Goal: Information Seeking & Learning: Learn about a topic

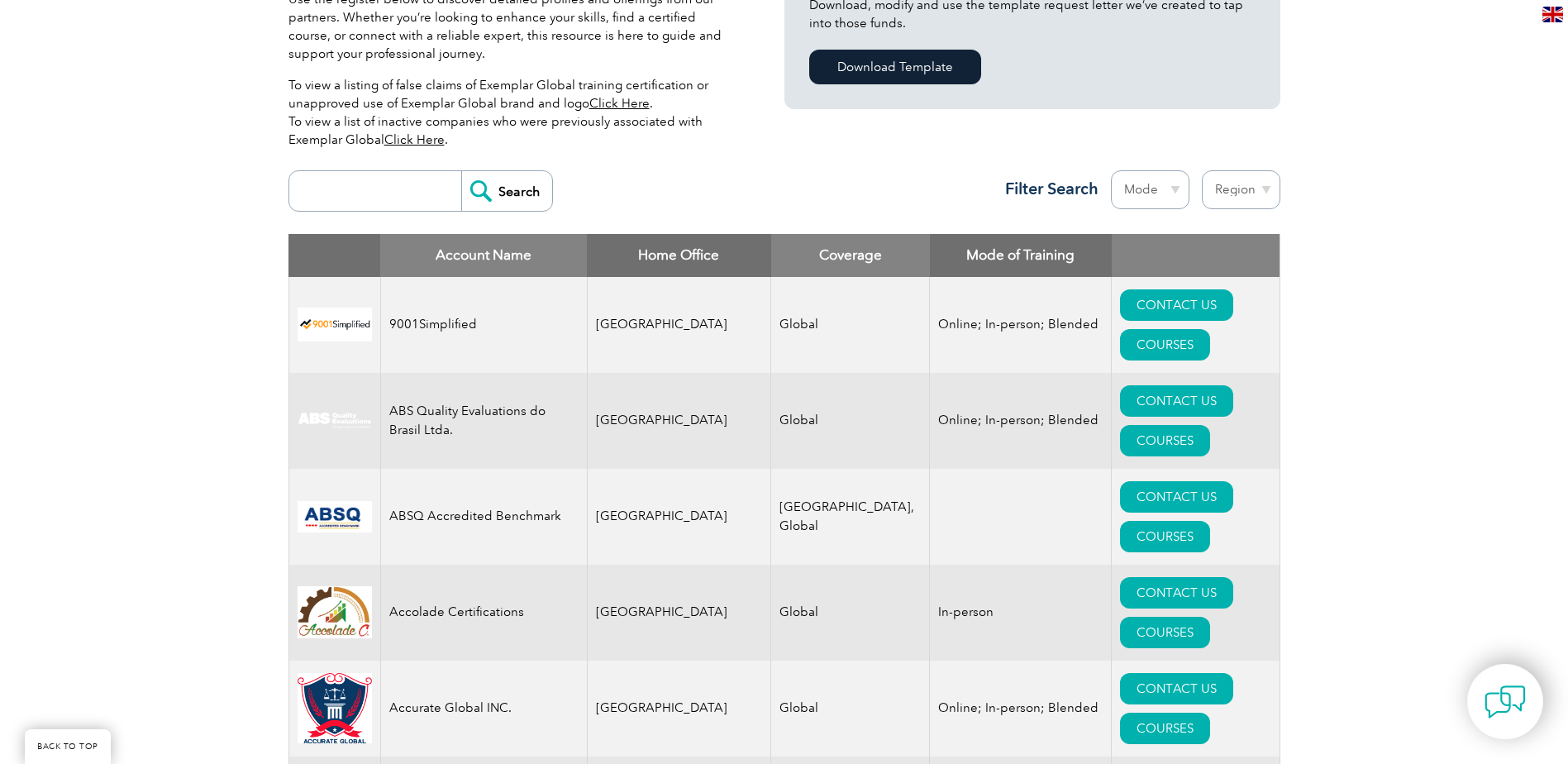
scroll to position [496, 0]
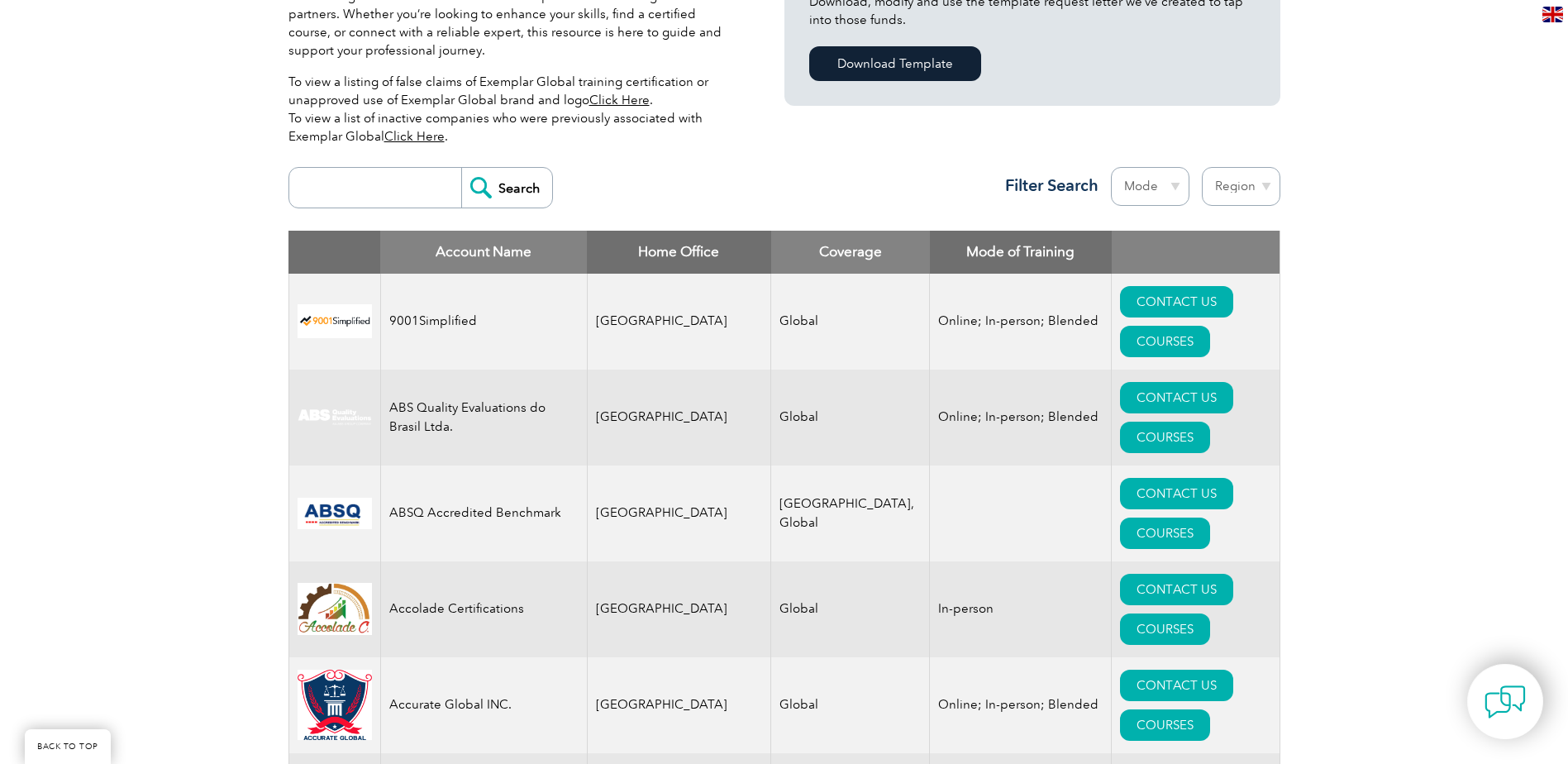
click at [1256, 183] on select "Region [GEOGRAPHIC_DATA] [GEOGRAPHIC_DATA] [GEOGRAPHIC_DATA] [GEOGRAPHIC_DATA] …" at bounding box center [1241, 187] width 79 height 39
select select "[GEOGRAPHIC_DATA]"
click at [1202, 167] on select "Region [GEOGRAPHIC_DATA] [GEOGRAPHIC_DATA] [GEOGRAPHIC_DATA] [GEOGRAPHIC_DATA] …" at bounding box center [1241, 187] width 79 height 39
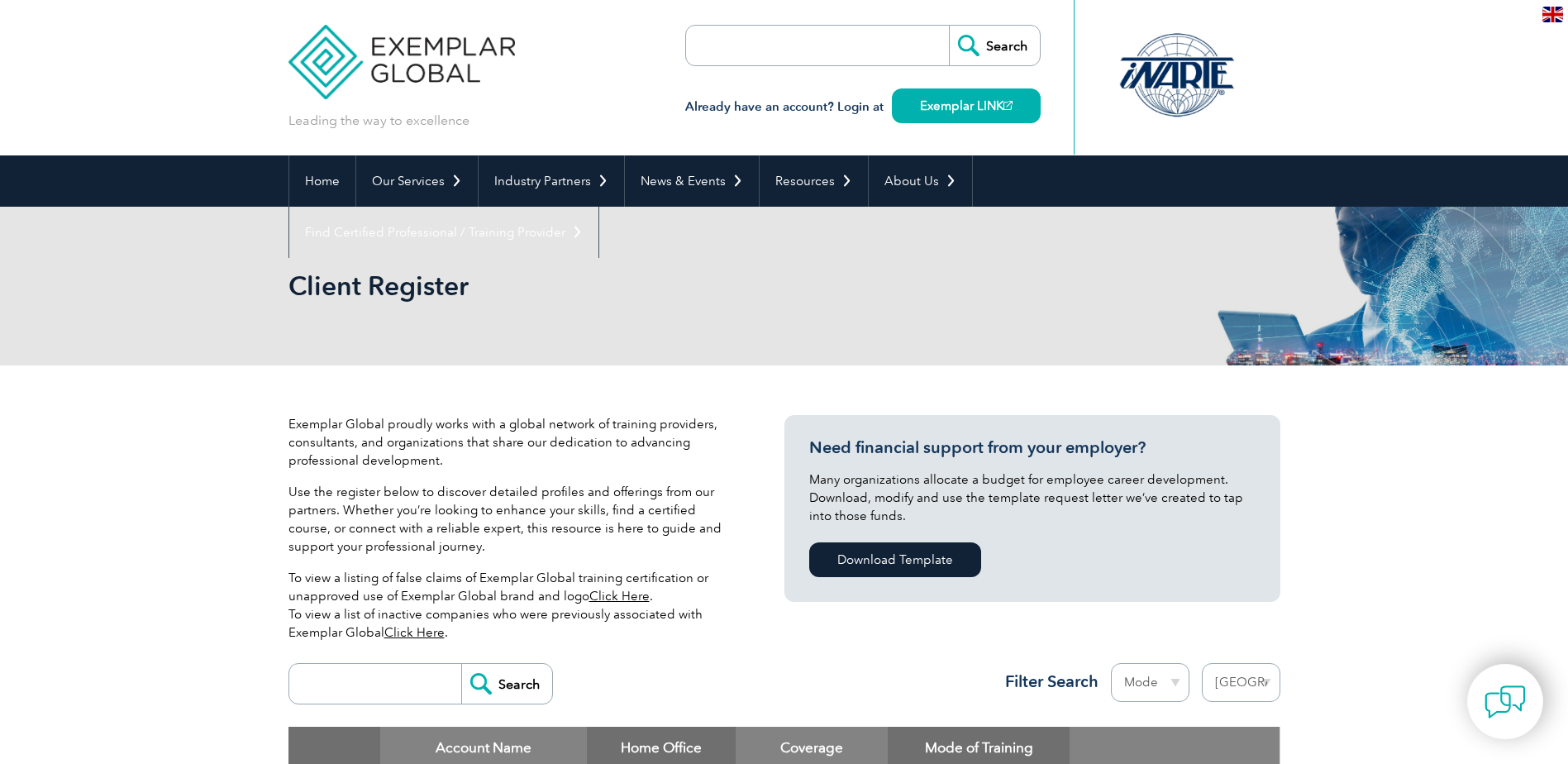
select select "[GEOGRAPHIC_DATA]"
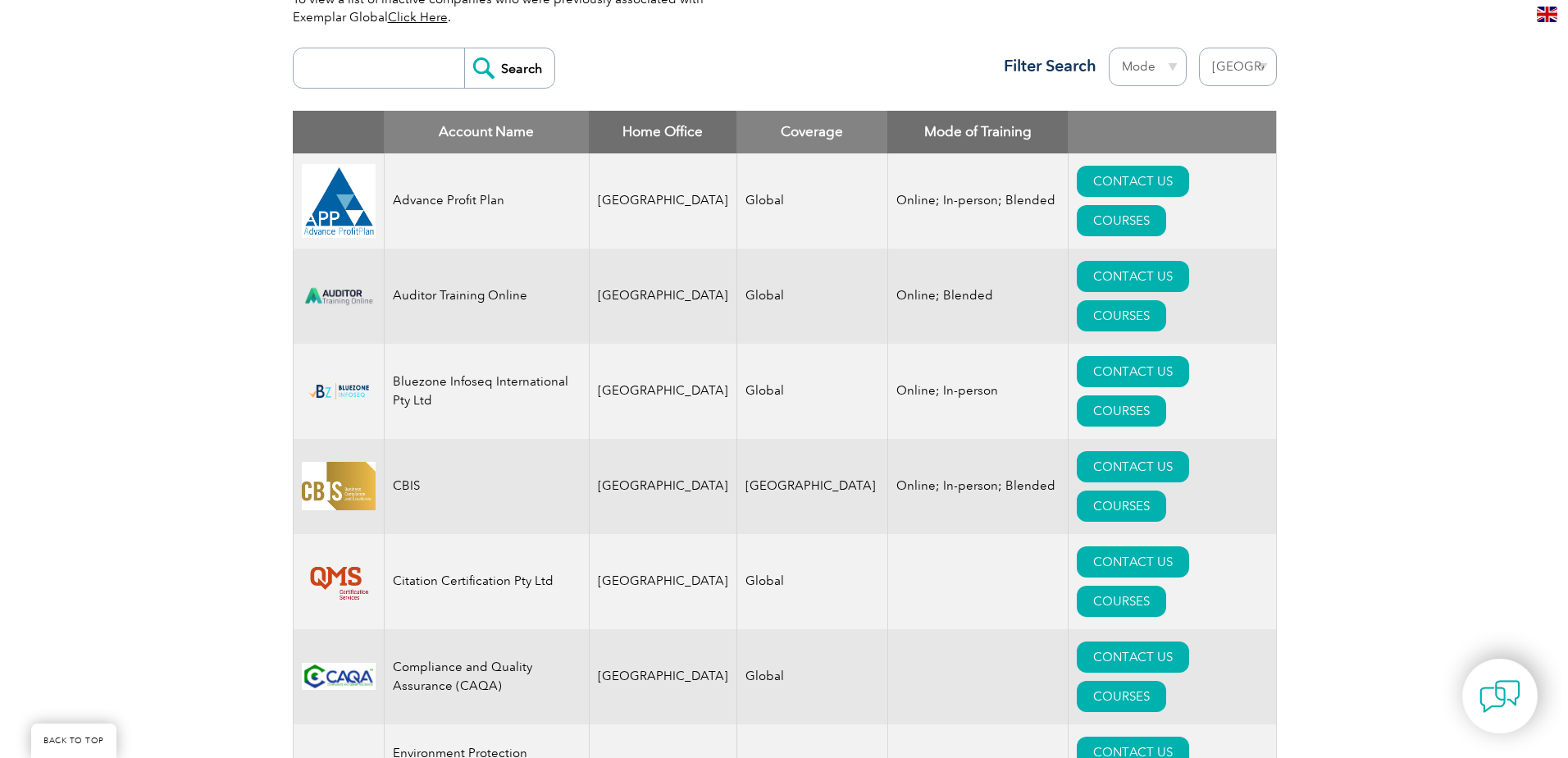
scroll to position [656, 0]
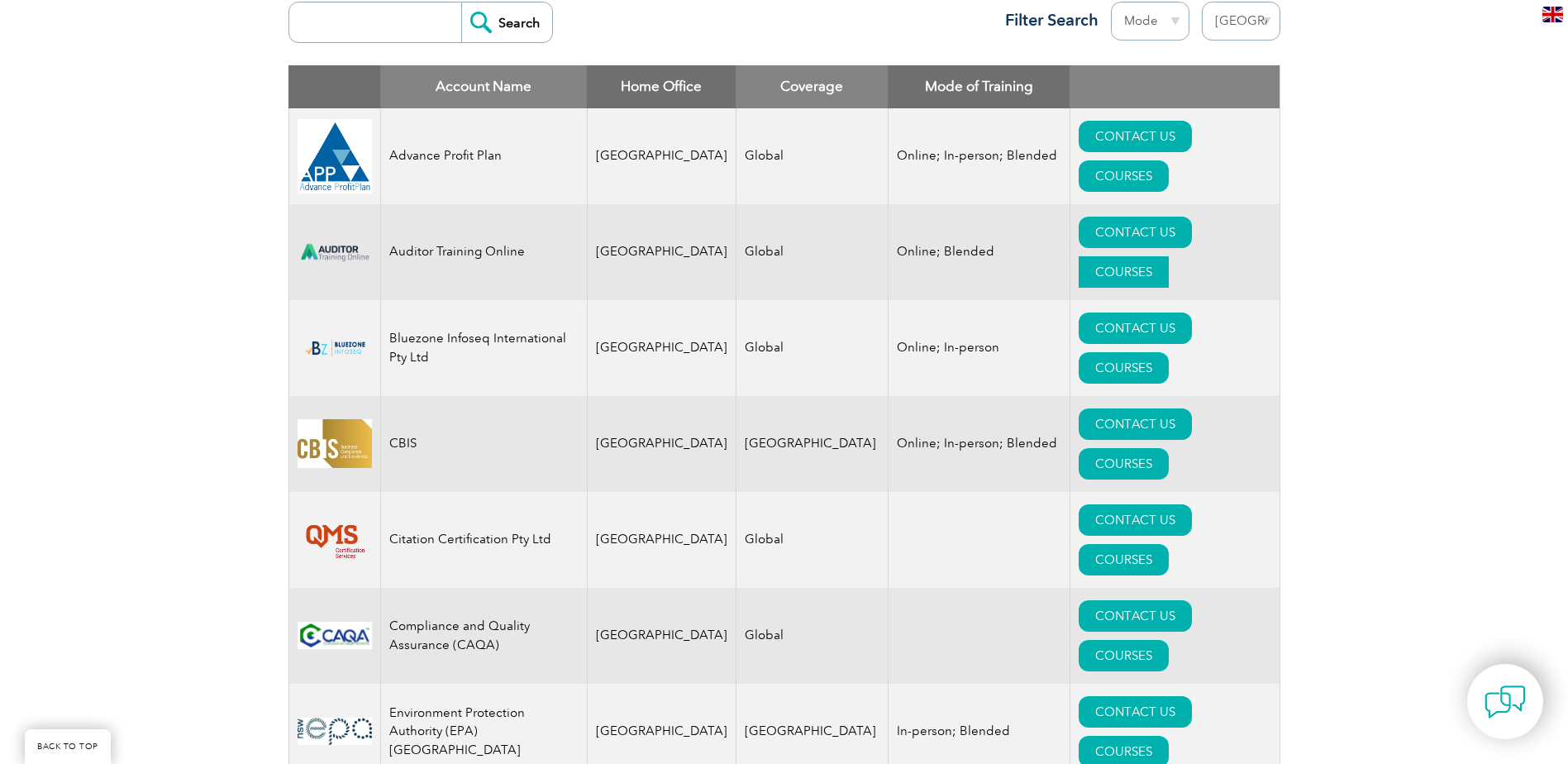
click at [1169, 256] on link "COURSES" at bounding box center [1122, 272] width 90 height 31
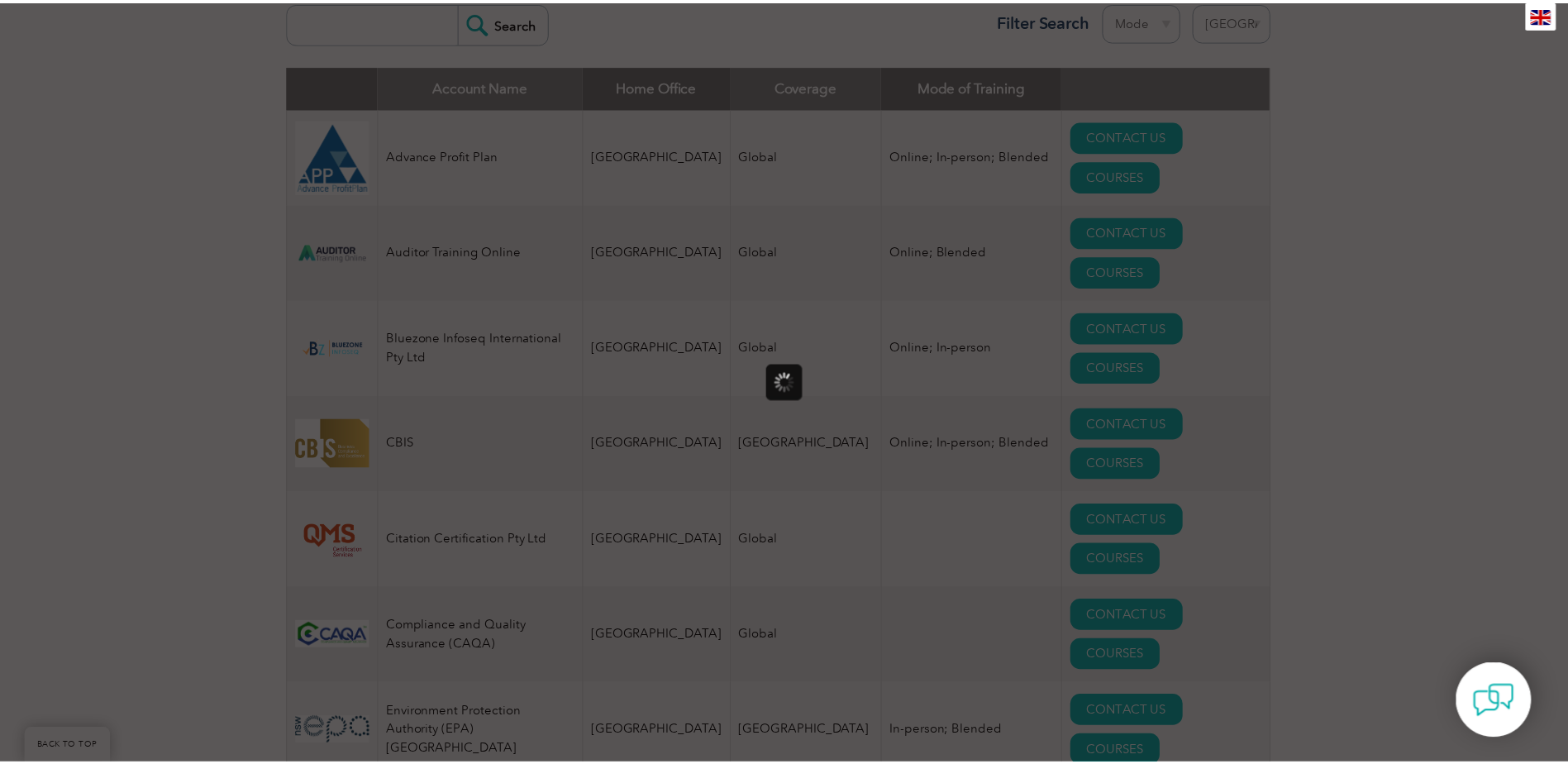
scroll to position [0, 0]
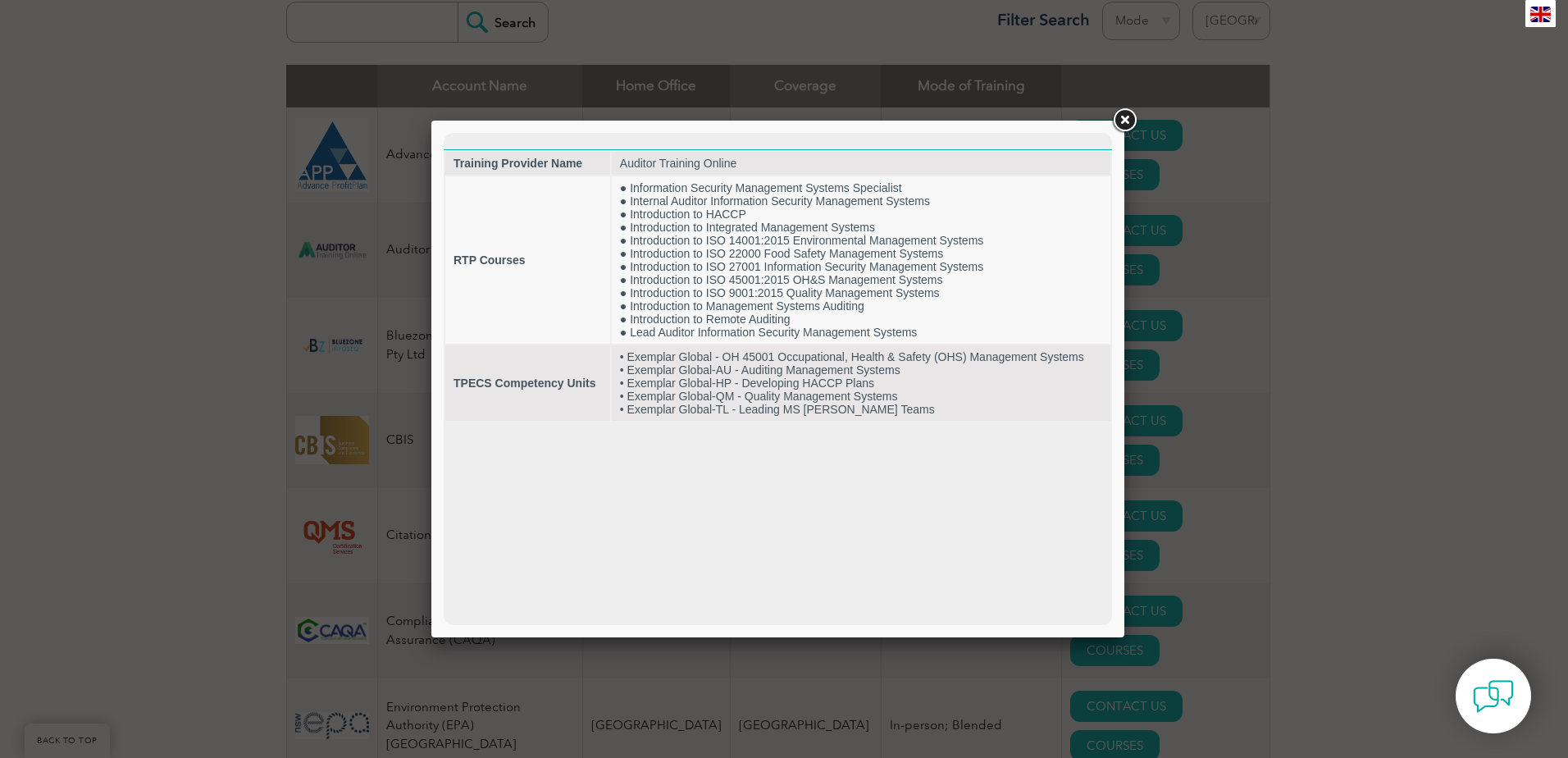
click at [1124, 119] on link at bounding box center [1124, 120] width 29 height 29
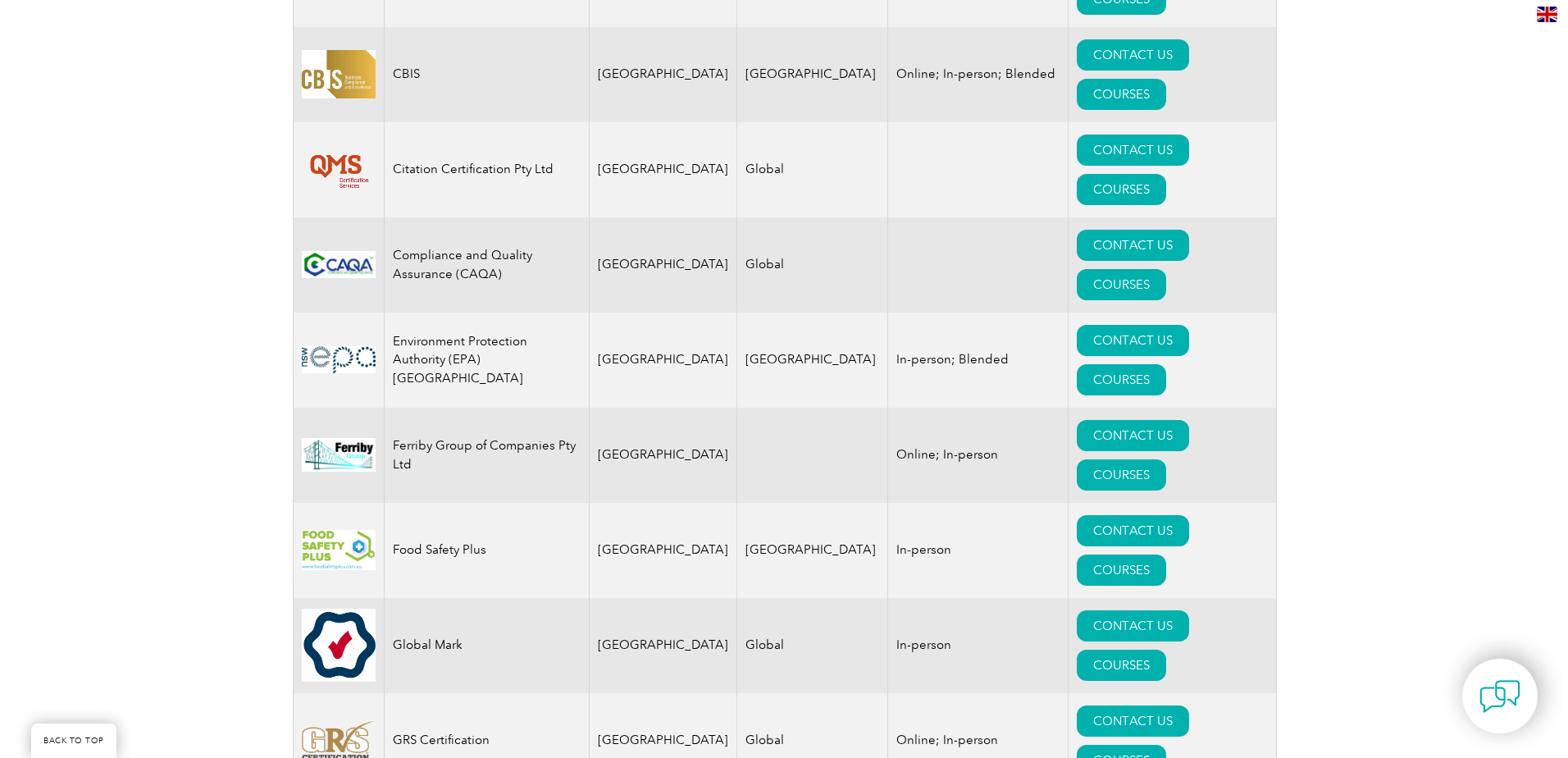
scroll to position [1066, 0]
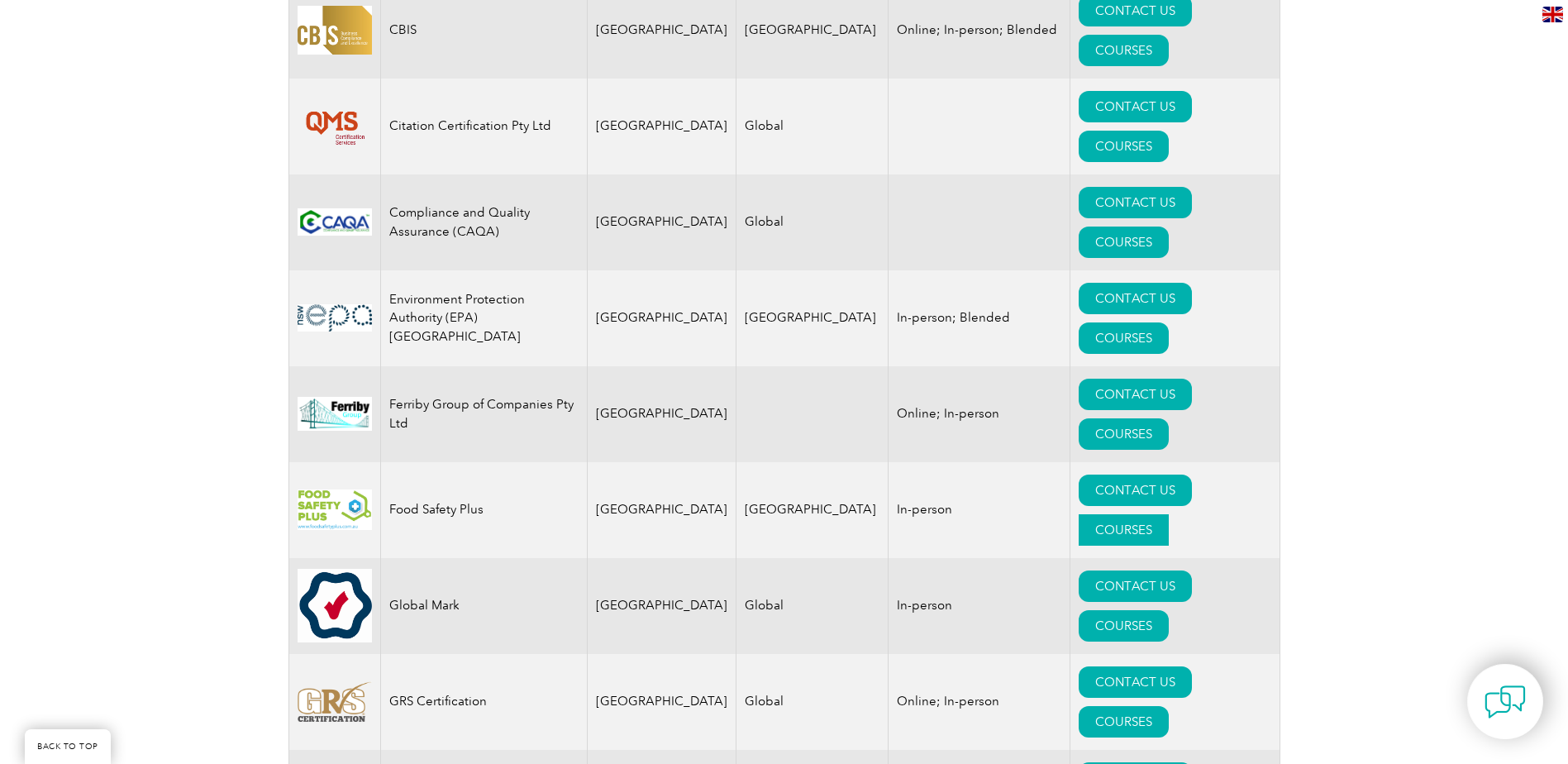
click at [1169, 514] on link "COURSES" at bounding box center [1122, 530] width 90 height 31
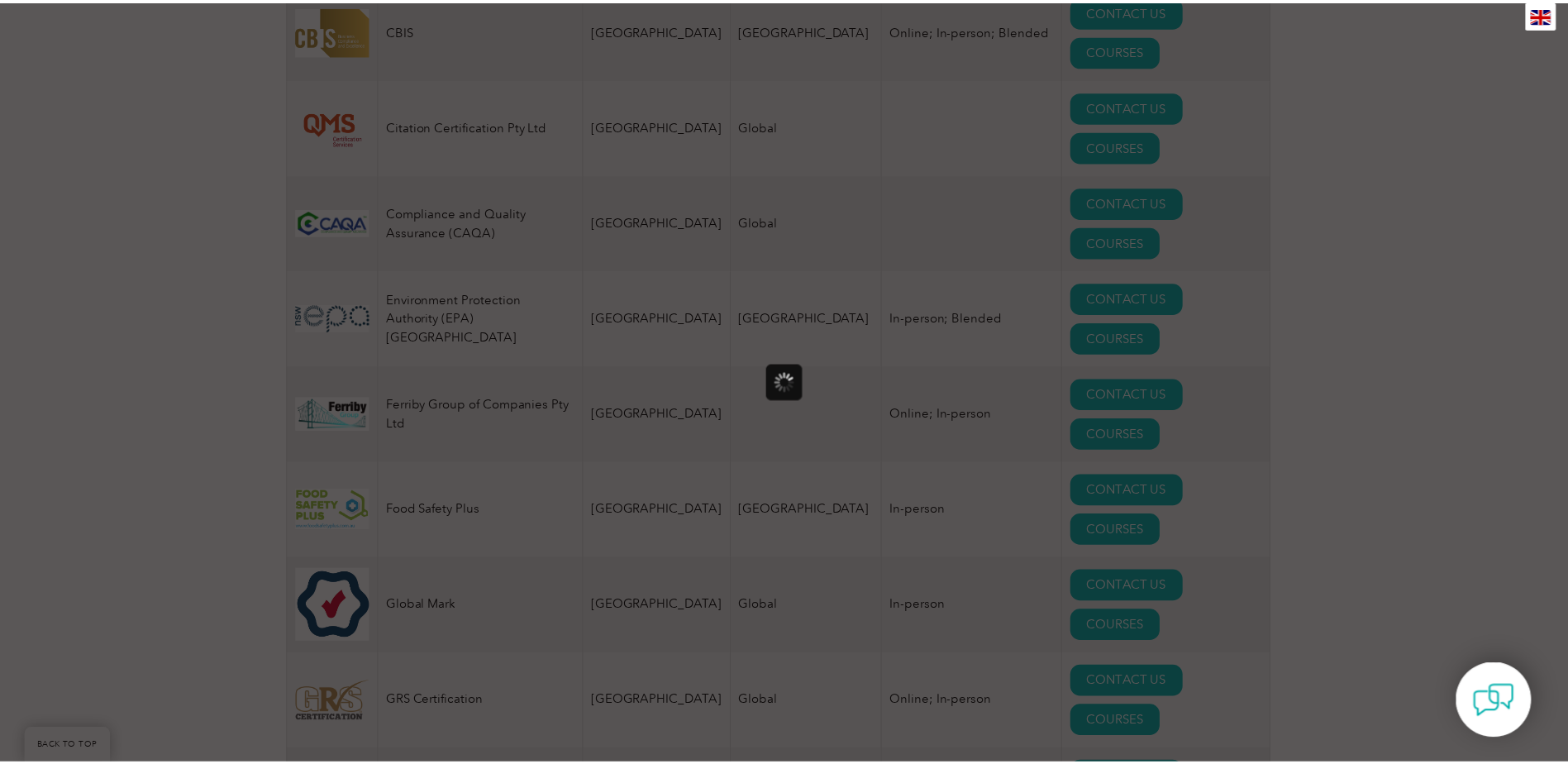
scroll to position [0, 0]
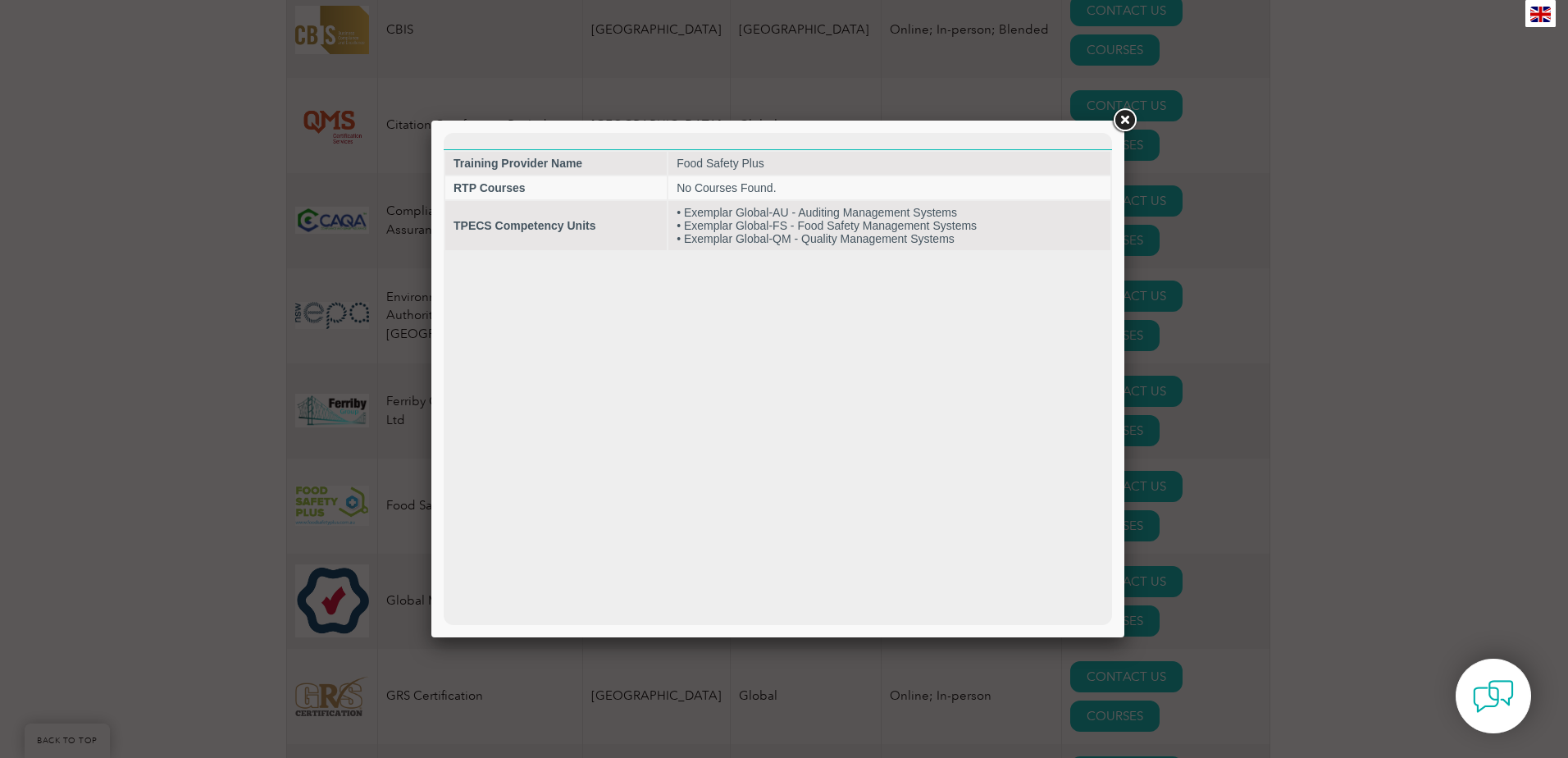
click at [1121, 122] on link at bounding box center [1124, 120] width 29 height 29
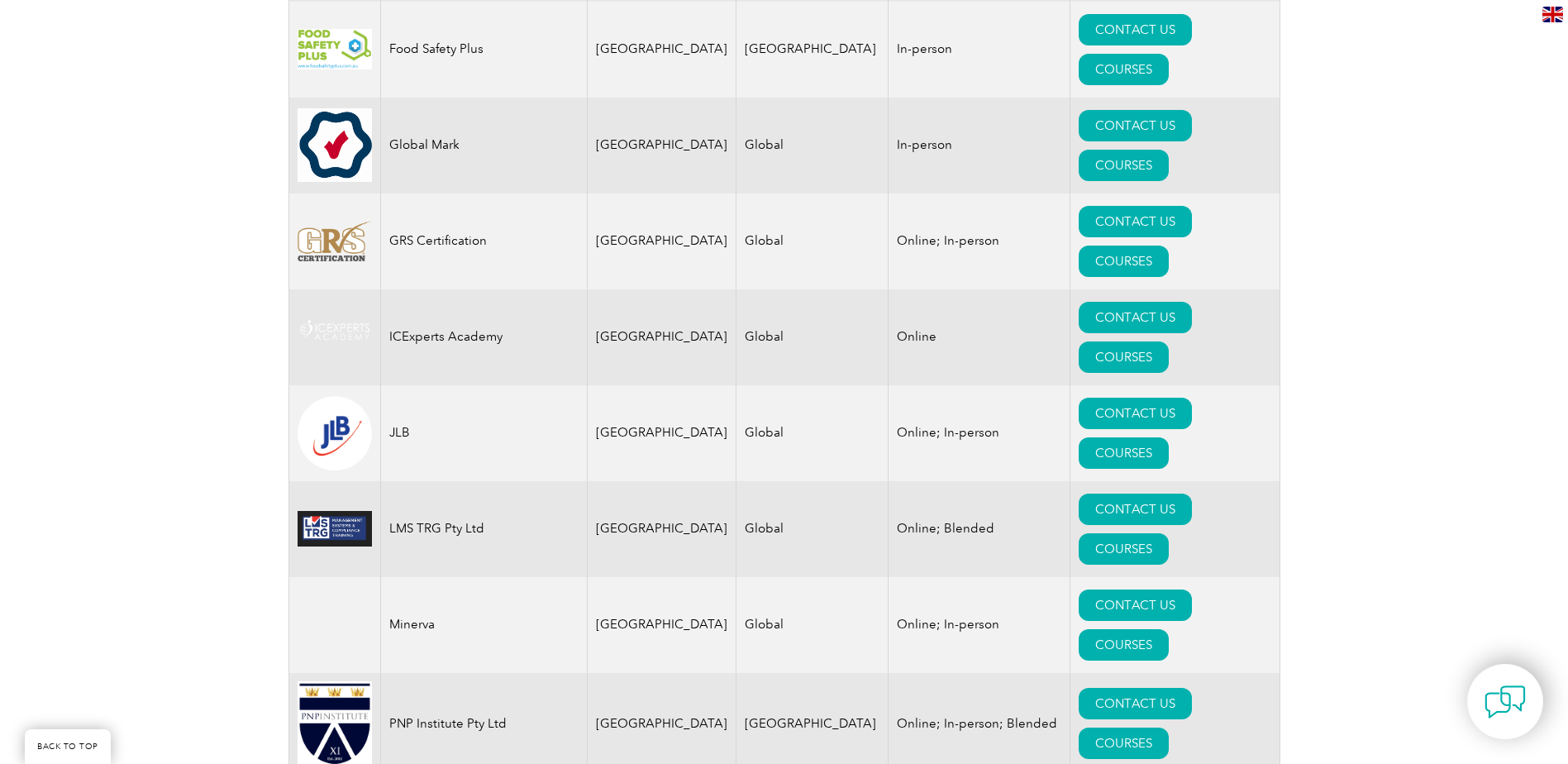
scroll to position [1571, 0]
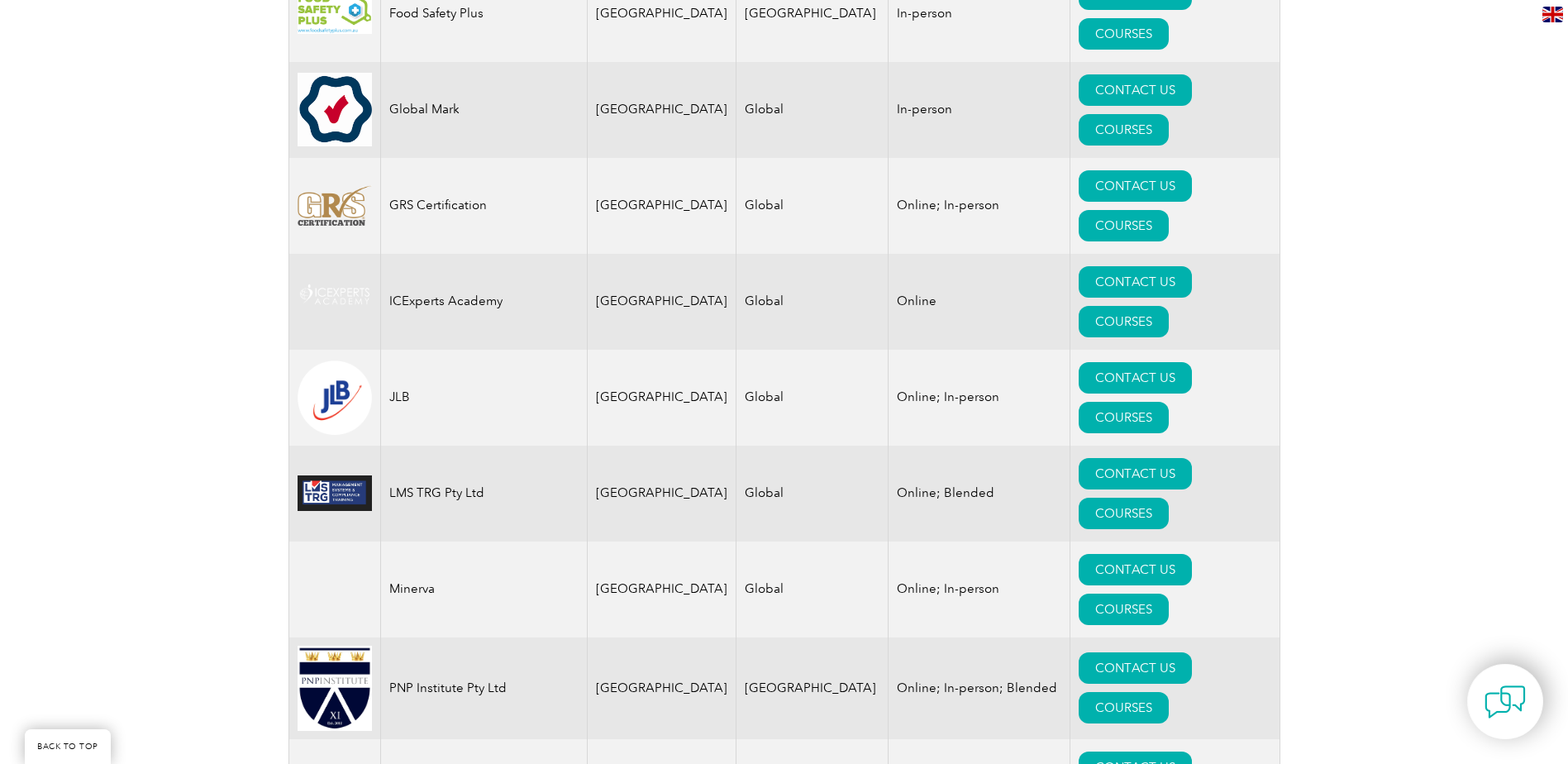
click at [129, 158] on div "Exemplar Global proudly works with a global network of training providers, cons…" at bounding box center [784, 311] width 1568 height 3033
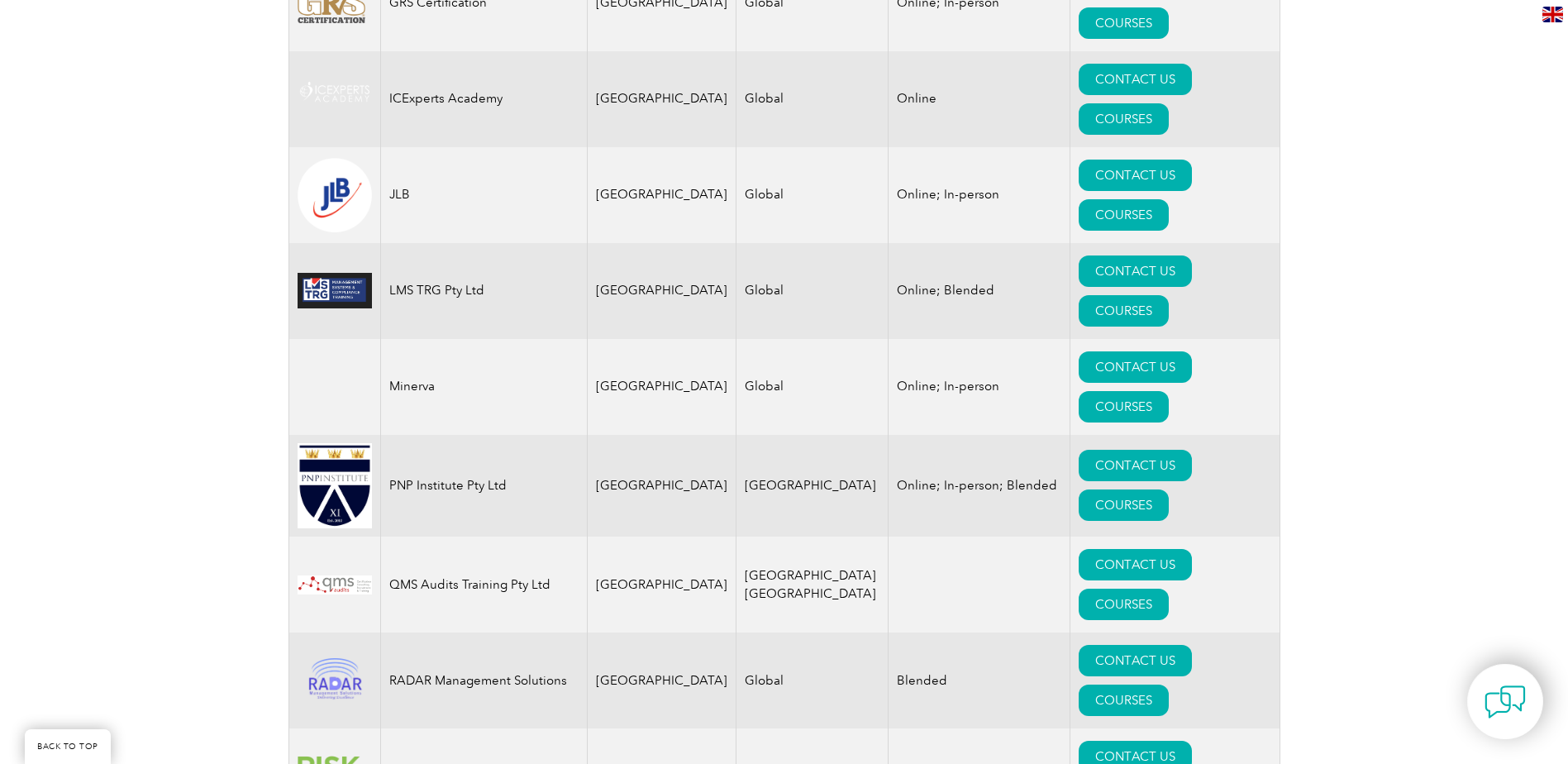
scroll to position [1818, 0]
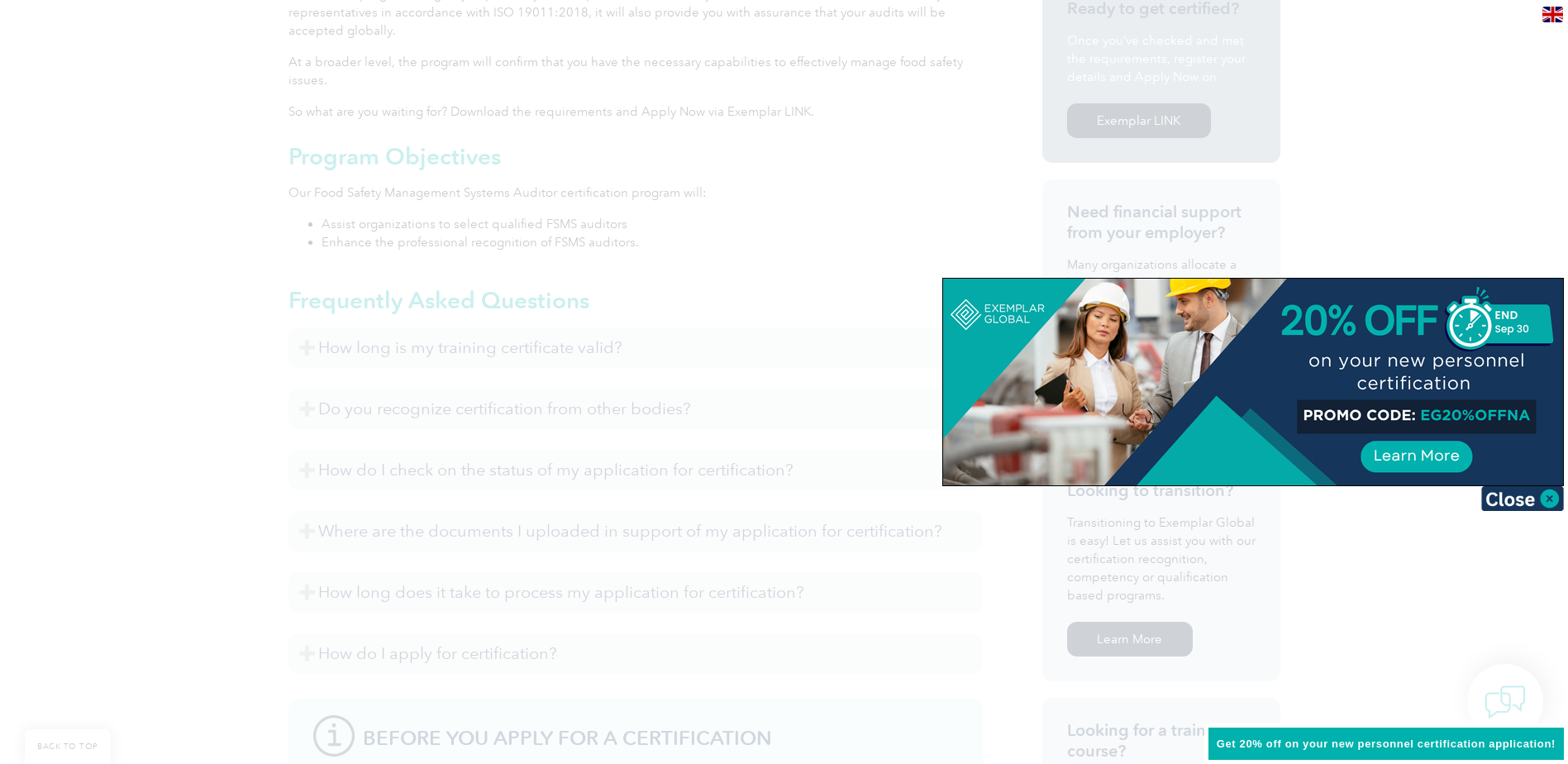
scroll to position [579, 0]
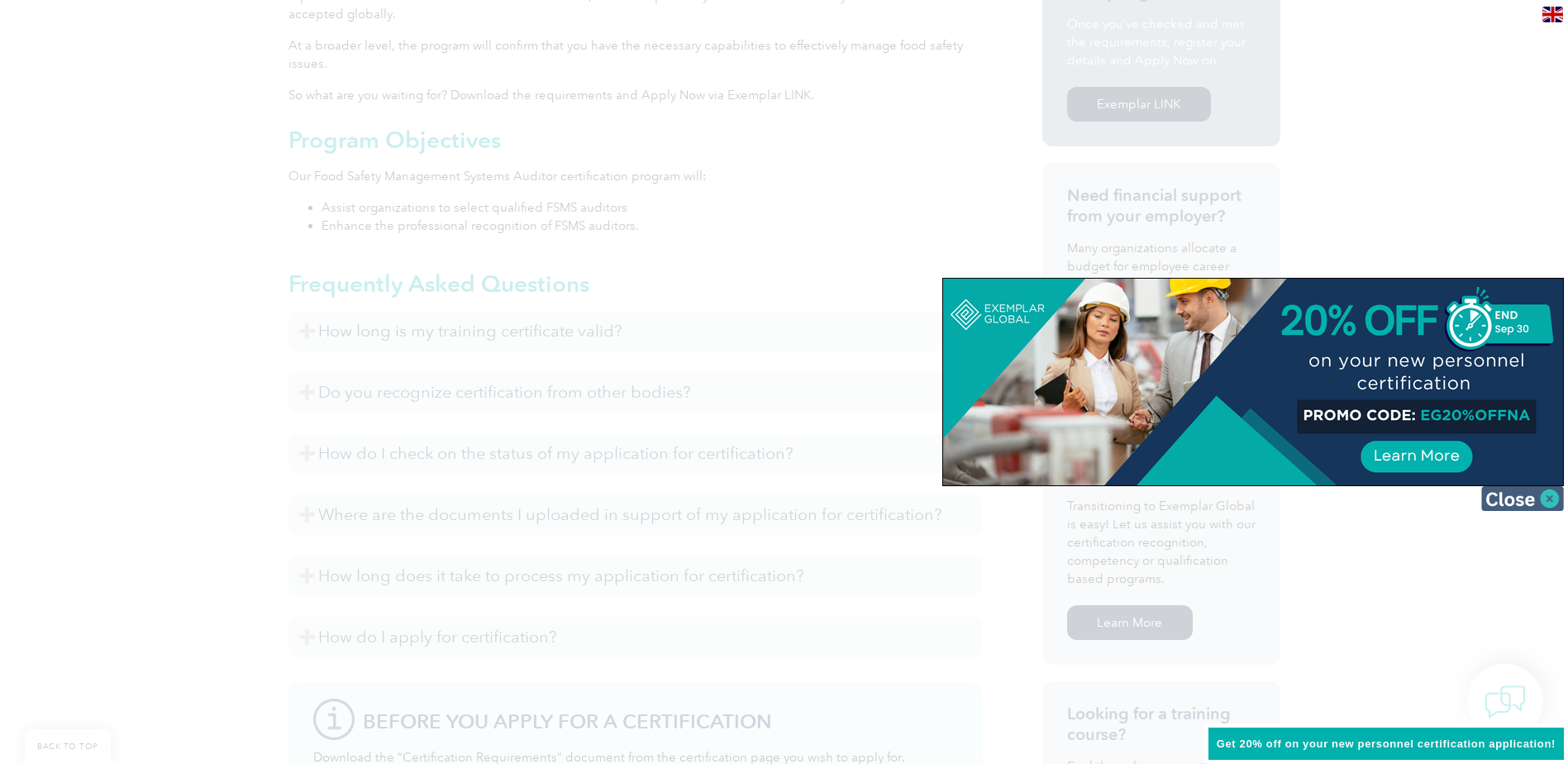
click at [1543, 498] on img at bounding box center [1522, 499] width 82 height 25
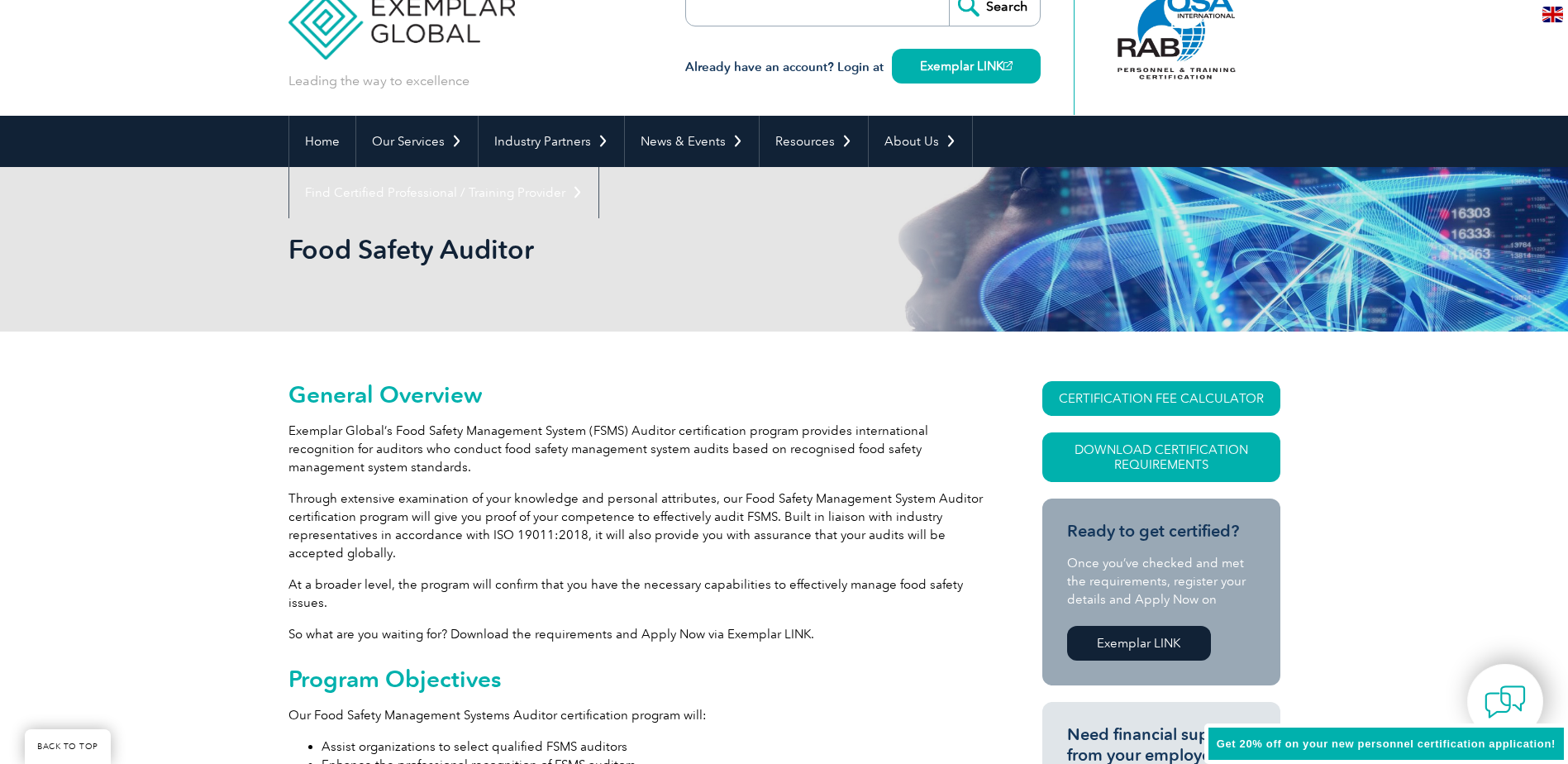
scroll to position [0, 0]
